Goal: Use online tool/utility: Use online tool/utility

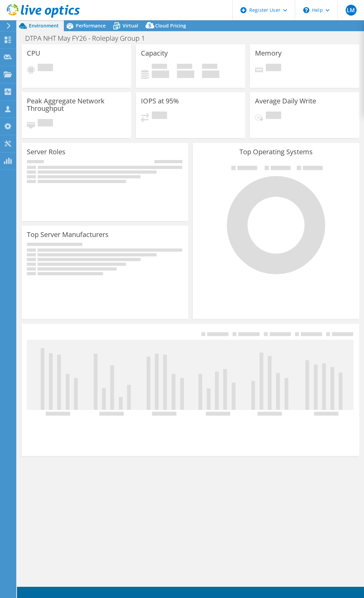
select select "EULondon"
select select "USD"
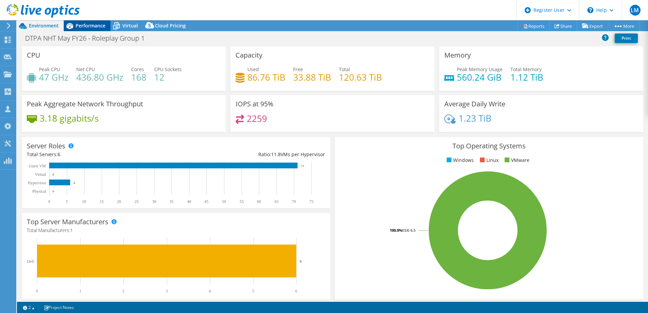
click at [82, 25] on span "Performance" at bounding box center [91, 25] width 30 height 6
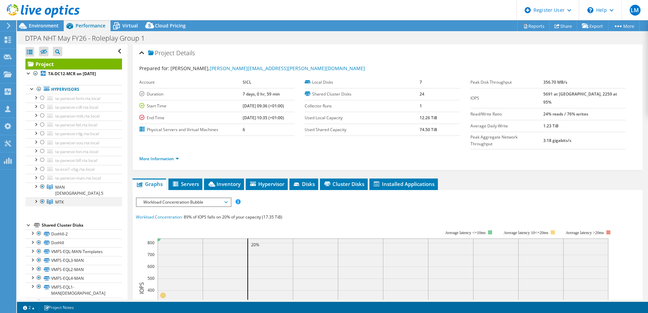
click at [37, 198] on div at bounding box center [35, 201] width 7 height 7
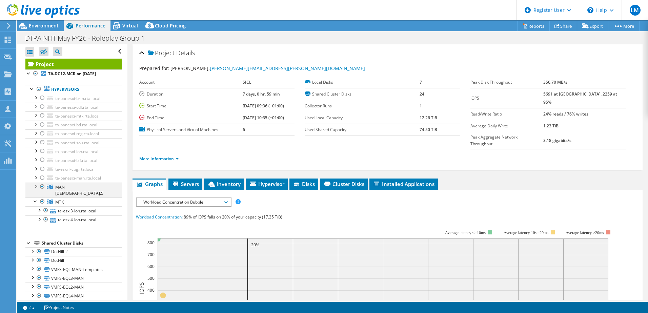
click at [35, 187] on div at bounding box center [35, 186] width 7 height 7
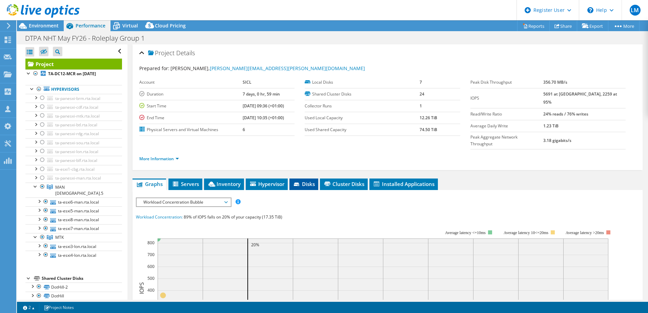
click at [308, 181] on span "Disks" at bounding box center [304, 184] width 22 height 7
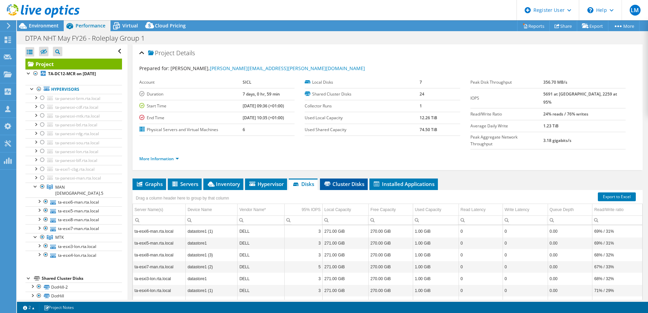
click at [362, 181] on span "Cluster Disks" at bounding box center [343, 184] width 41 height 7
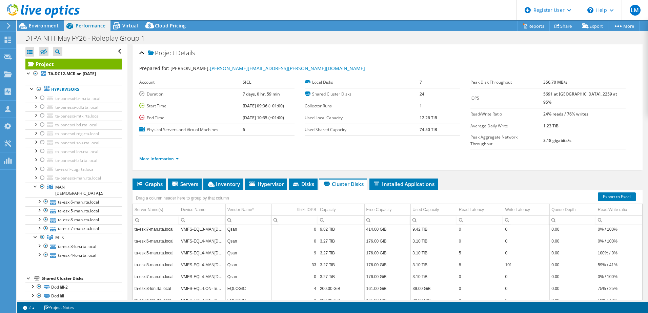
scroll to position [533, 0]
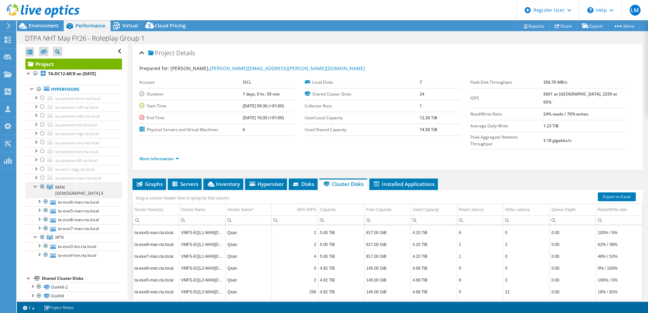
click at [34, 188] on div at bounding box center [35, 186] width 7 height 7
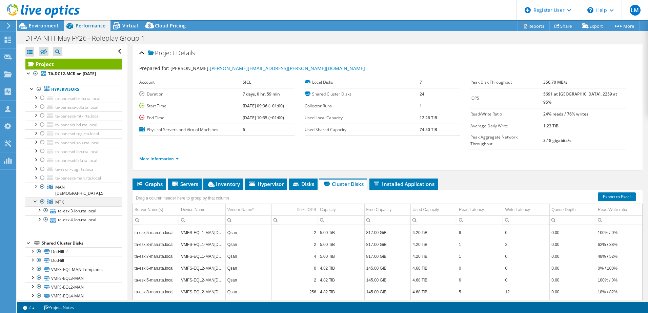
click at [35, 198] on div at bounding box center [35, 201] width 7 height 7
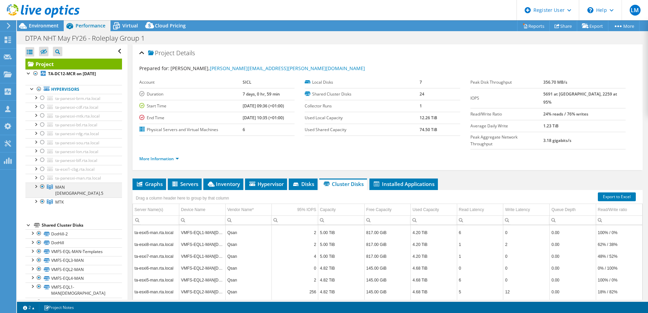
click at [42, 186] on div at bounding box center [42, 187] width 7 height 8
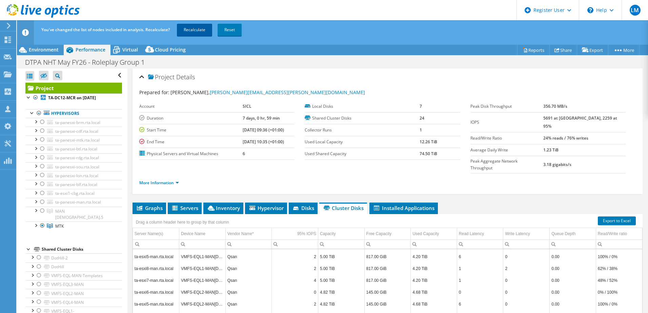
click at [205, 27] on link "Recalculate" at bounding box center [194, 30] width 35 height 12
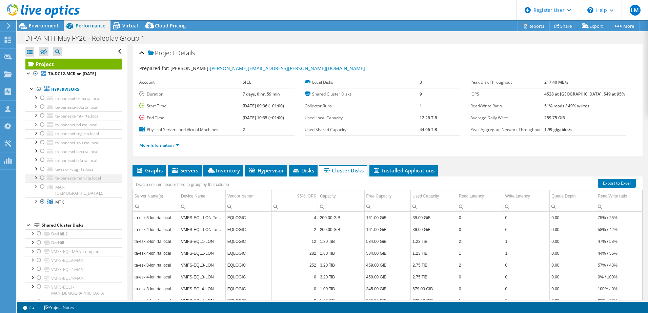
click at [41, 176] on div at bounding box center [42, 178] width 7 height 8
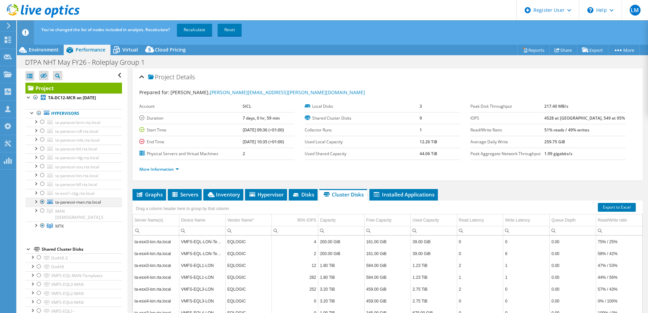
drag, startPoint x: 42, startPoint y: 191, endPoint x: 42, endPoint y: 204, distance: 12.9
click at [42, 191] on div at bounding box center [42, 193] width 7 height 8
drag, startPoint x: 41, startPoint y: 210, endPoint x: 41, endPoint y: 205, distance: 4.4
click at [41, 210] on div at bounding box center [42, 211] width 7 height 8
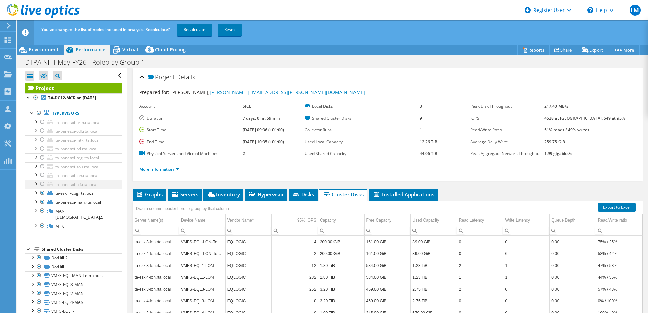
click at [41, 184] on div at bounding box center [42, 184] width 7 height 8
click at [42, 177] on div at bounding box center [42, 175] width 7 height 8
click at [194, 26] on link "Recalculate" at bounding box center [194, 30] width 35 height 12
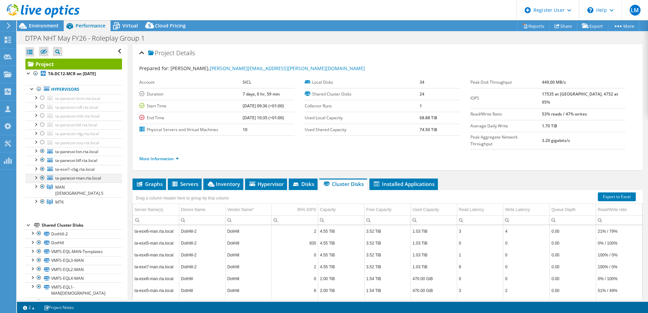
click at [41, 177] on div at bounding box center [42, 178] width 7 height 8
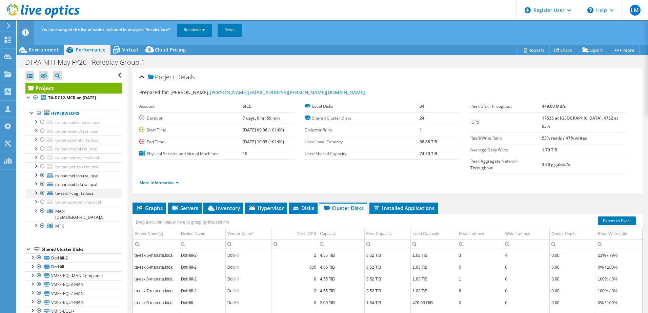
click at [41, 192] on div at bounding box center [42, 193] width 7 height 8
click at [41, 184] on div at bounding box center [42, 184] width 7 height 8
click at [43, 176] on div at bounding box center [42, 175] width 7 height 8
click at [43, 210] on div at bounding box center [42, 211] width 7 height 8
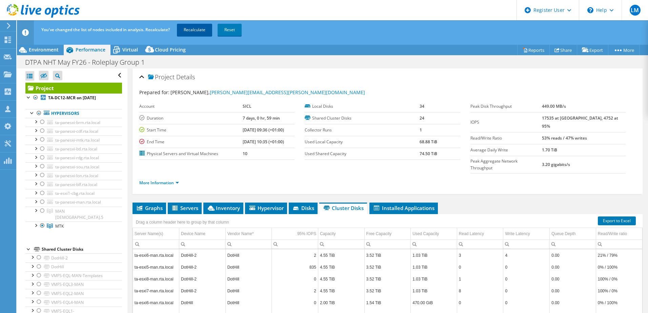
click at [199, 33] on link "Recalculate" at bounding box center [194, 30] width 35 height 12
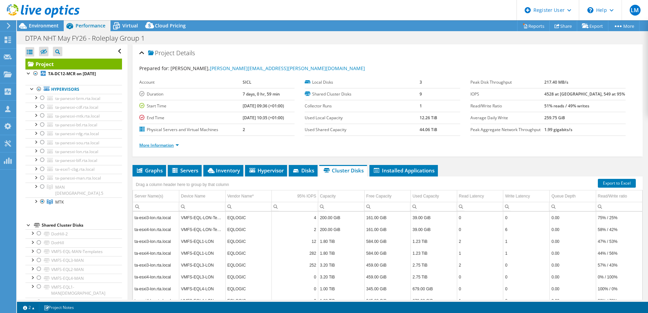
click at [168, 146] on link "More Information" at bounding box center [159, 145] width 40 height 6
